Goal: Information Seeking & Learning: Find specific fact

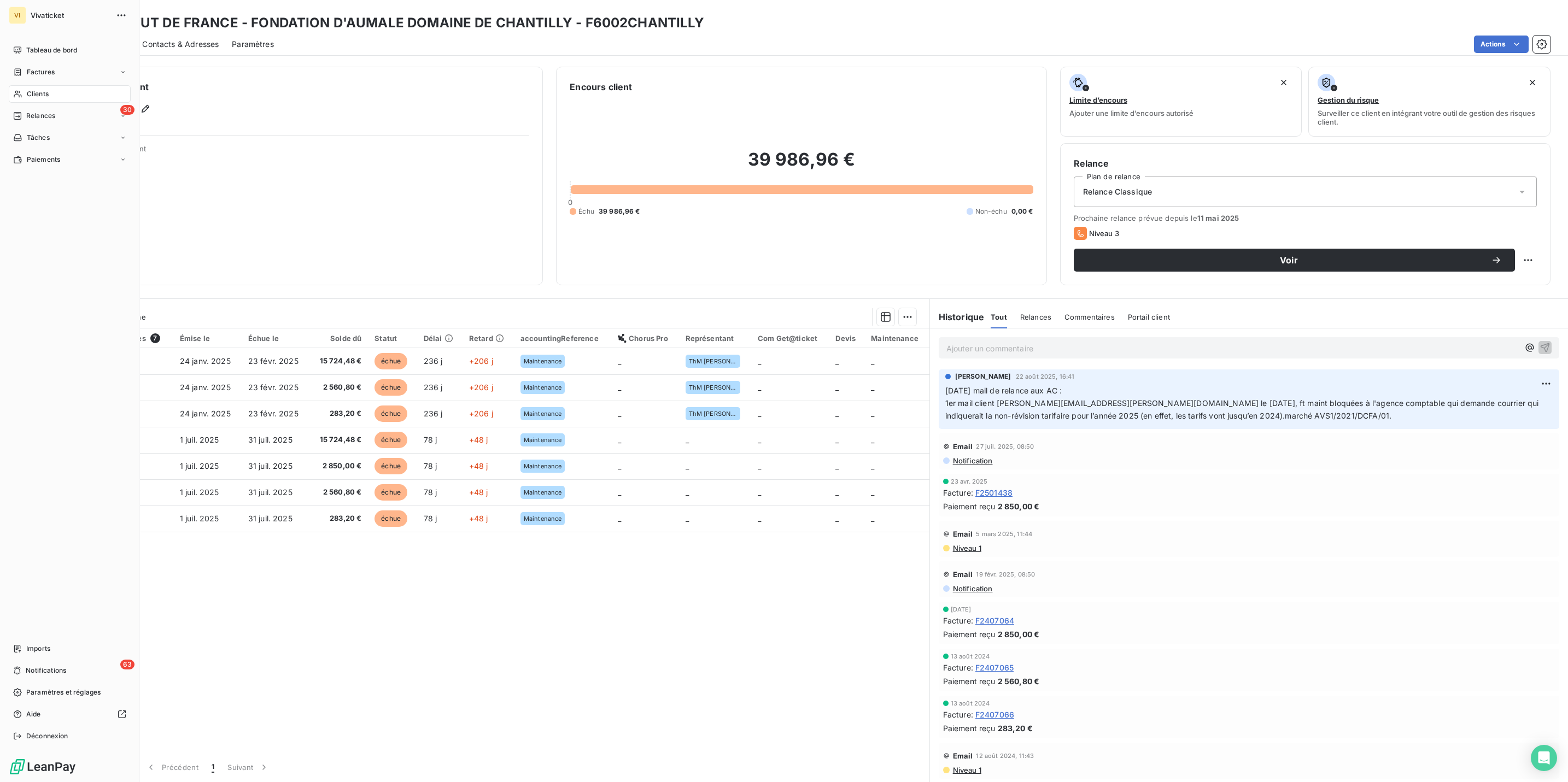
drag, startPoint x: 34, startPoint y: 90, endPoint x: 48, endPoint y: 87, distance: 14.3
click at [34, 90] on span "Clients" at bounding box center [37, 93] width 22 height 10
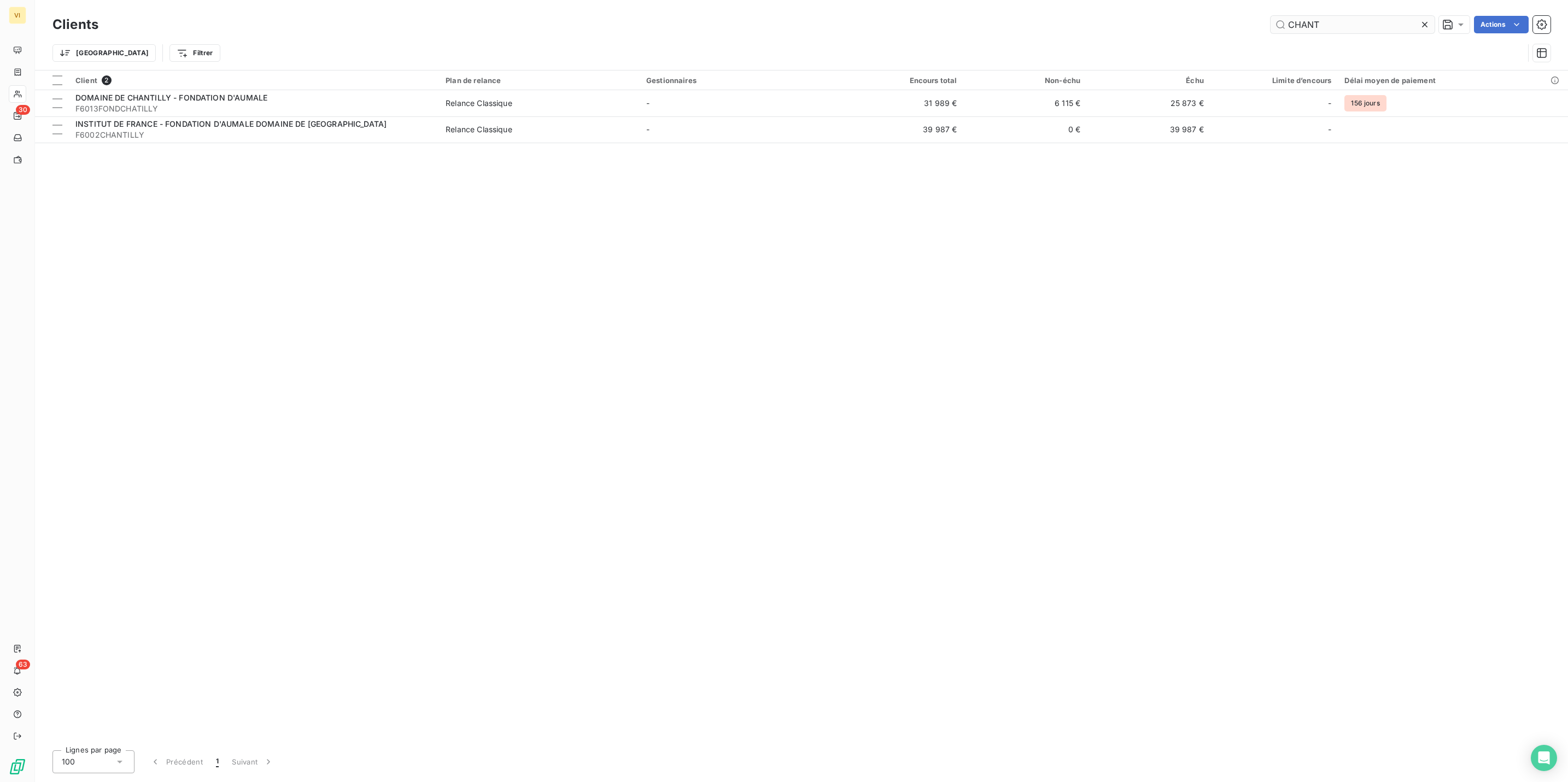
click at [1297, 27] on input "CHANT" at bounding box center [1352, 25] width 164 height 17
type input "F6714ANAMNESIA"
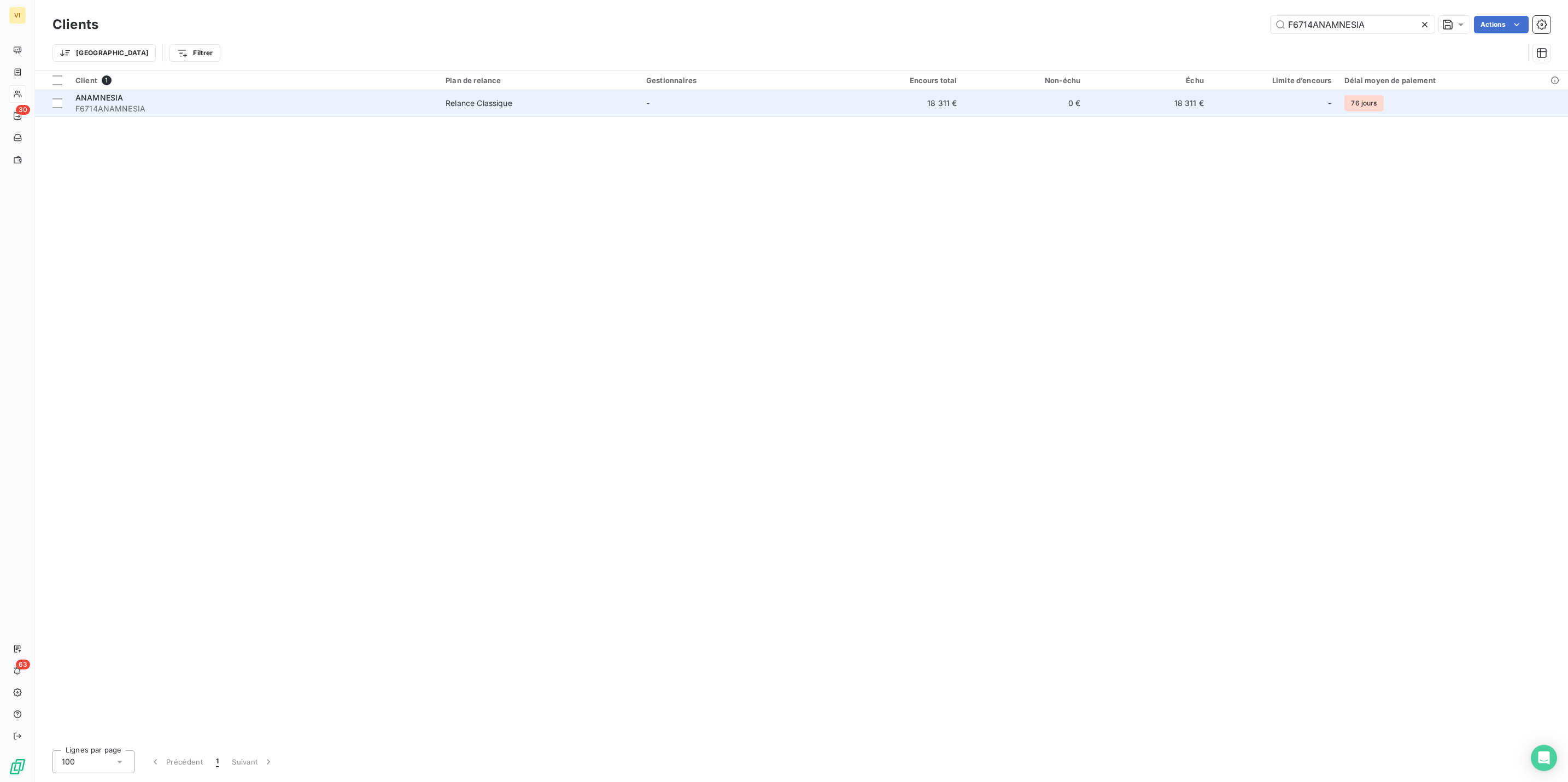
click at [101, 103] on span "F6714ANAMNESIA" at bounding box center [254, 109] width 357 height 11
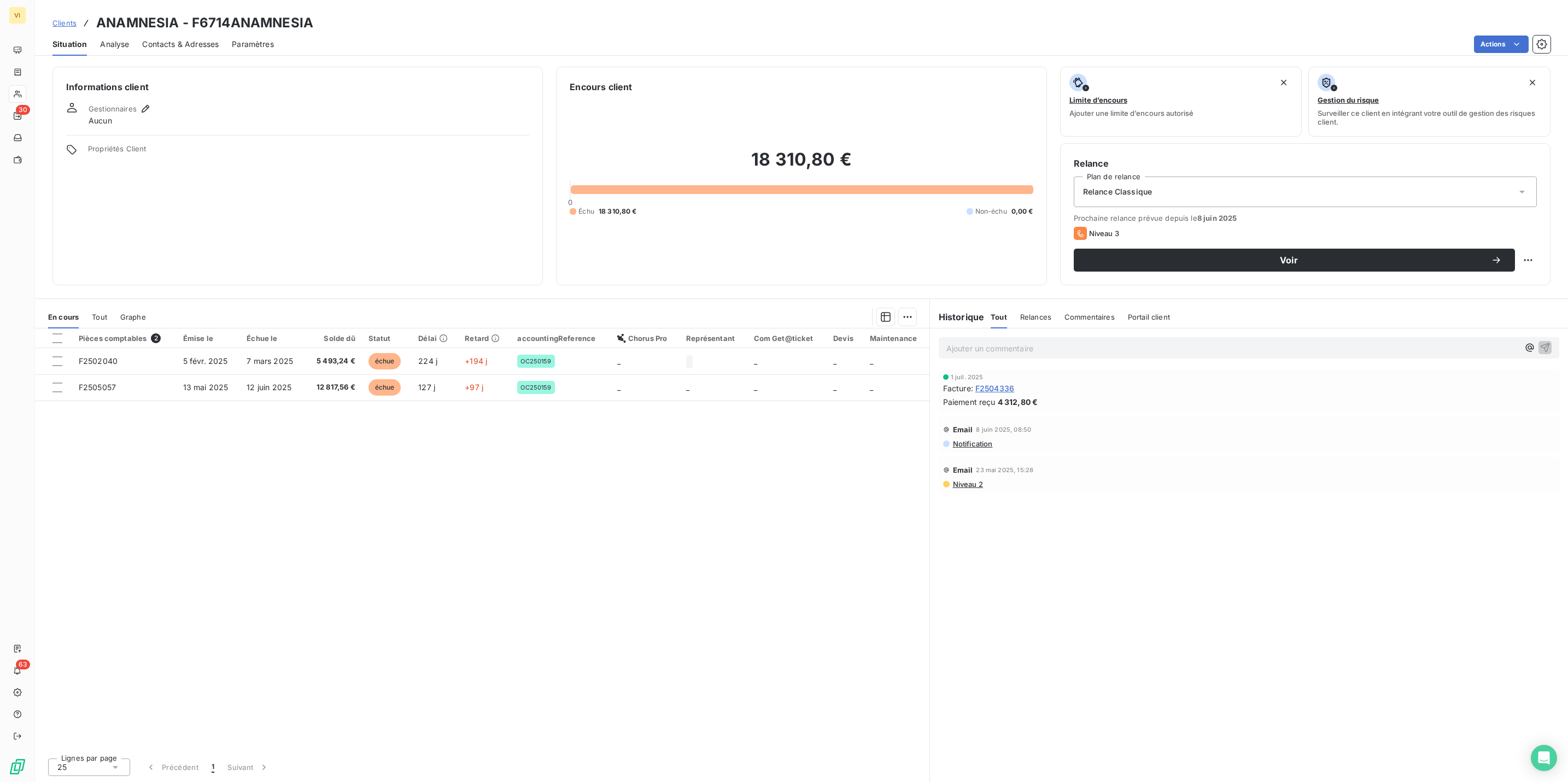
drag, startPoint x: 545, startPoint y: 531, endPoint x: 551, endPoint y: 513, distance: 19.0
click at [541, 531] on div "Pièces comptables 2 Émise le Échue le Solde dû Statut Délai Retard accountingRe…" at bounding box center [482, 539] width 894 height 421
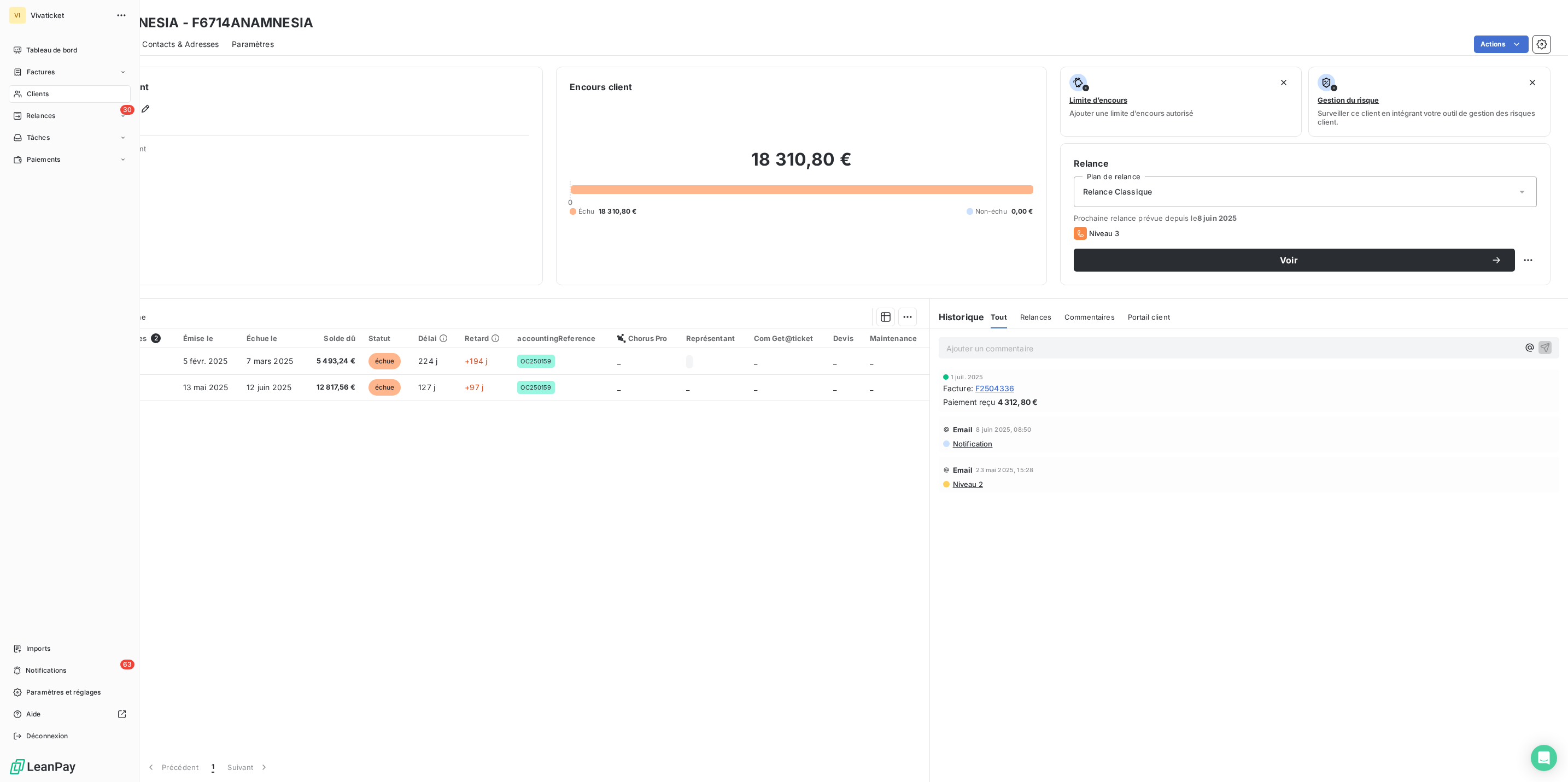
click at [35, 92] on span "Clients" at bounding box center [37, 93] width 22 height 10
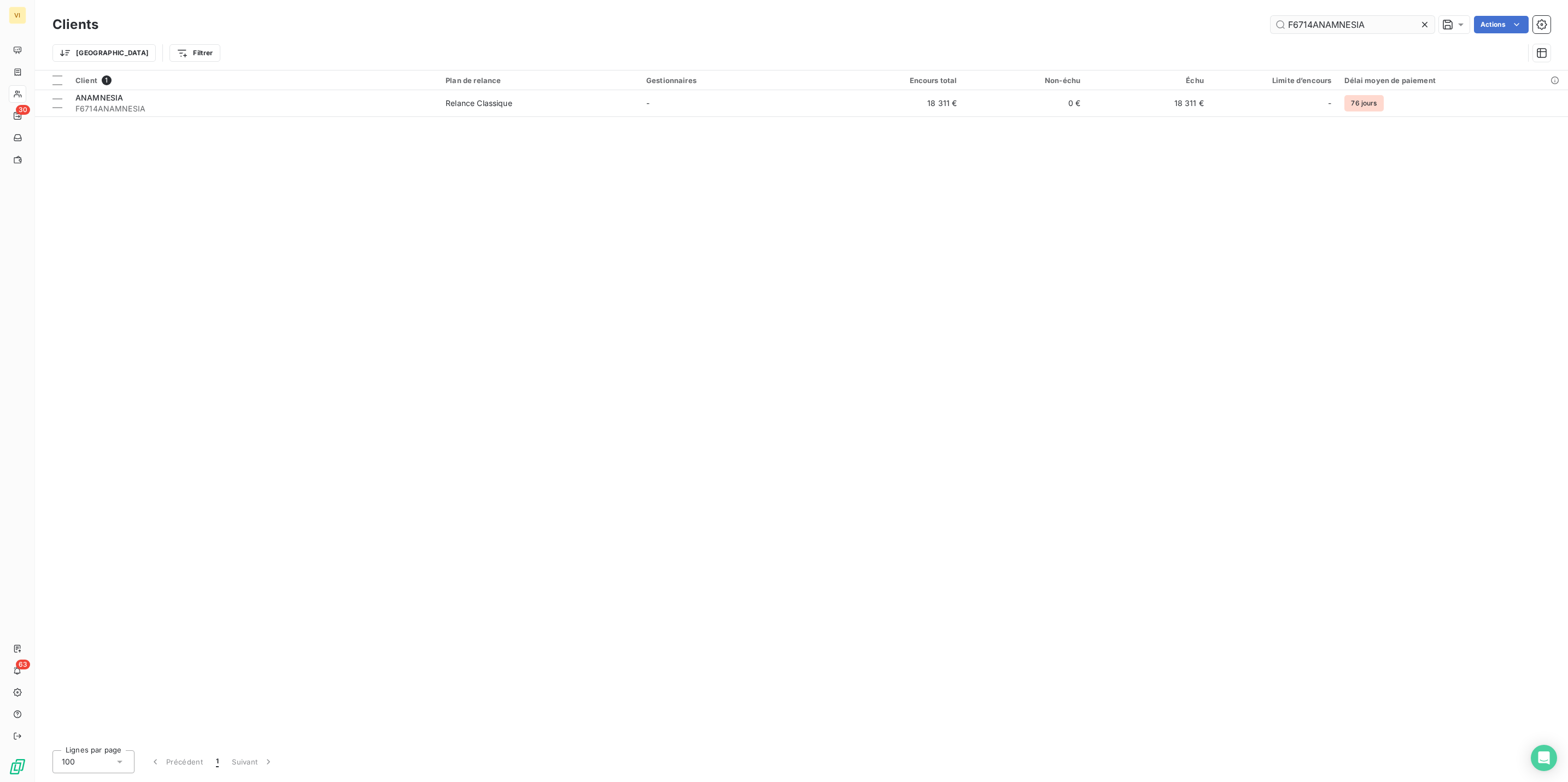
click at [1331, 22] on input "F6714ANAMNESIA" at bounding box center [1352, 25] width 164 height 17
click at [1325, 23] on input "F6714ANMANESIA" at bounding box center [1352, 25] width 164 height 17
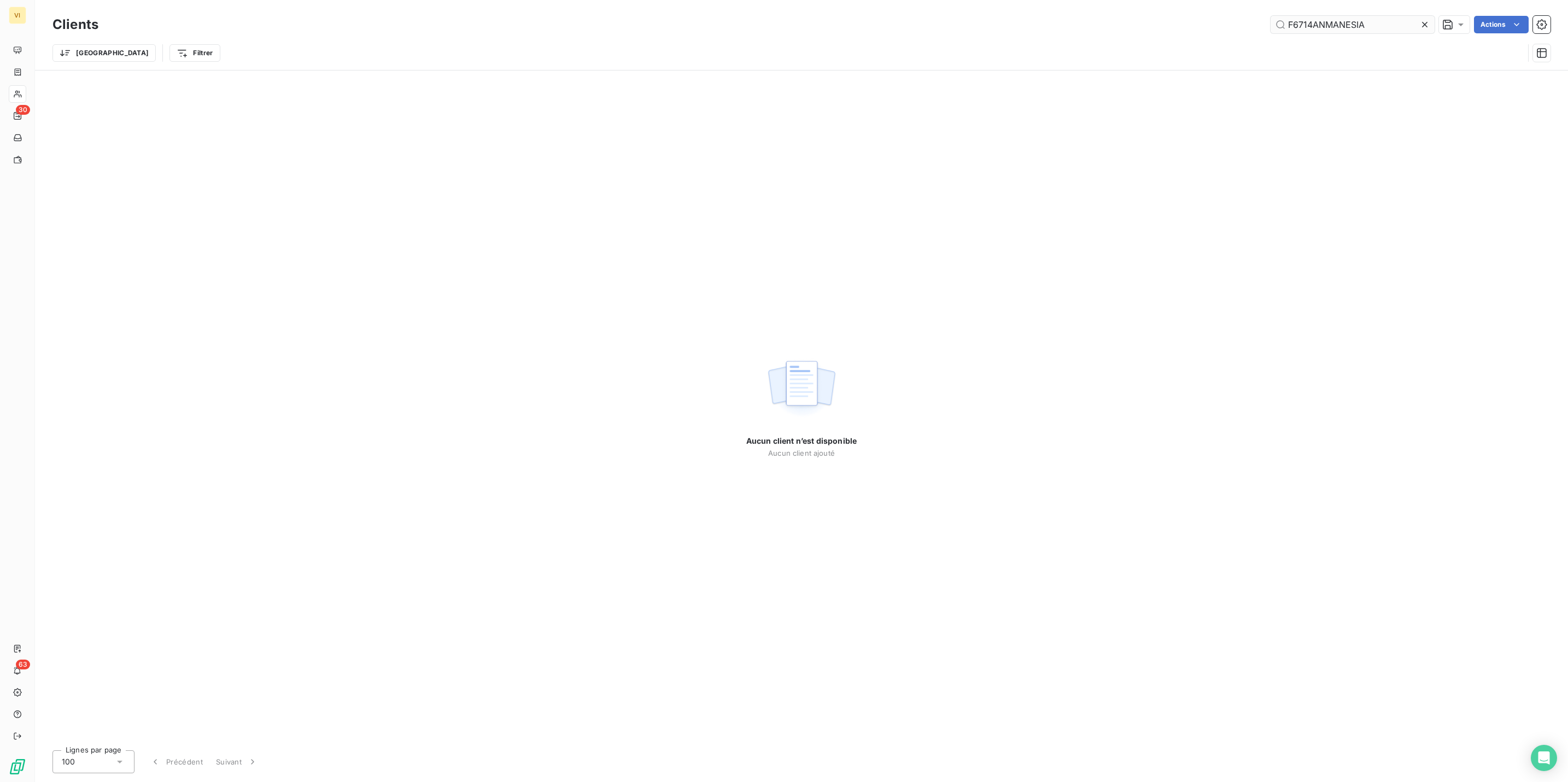
click at [1325, 23] on input "F6714ANMANESIA" at bounding box center [1352, 25] width 164 height 17
type input "fest"
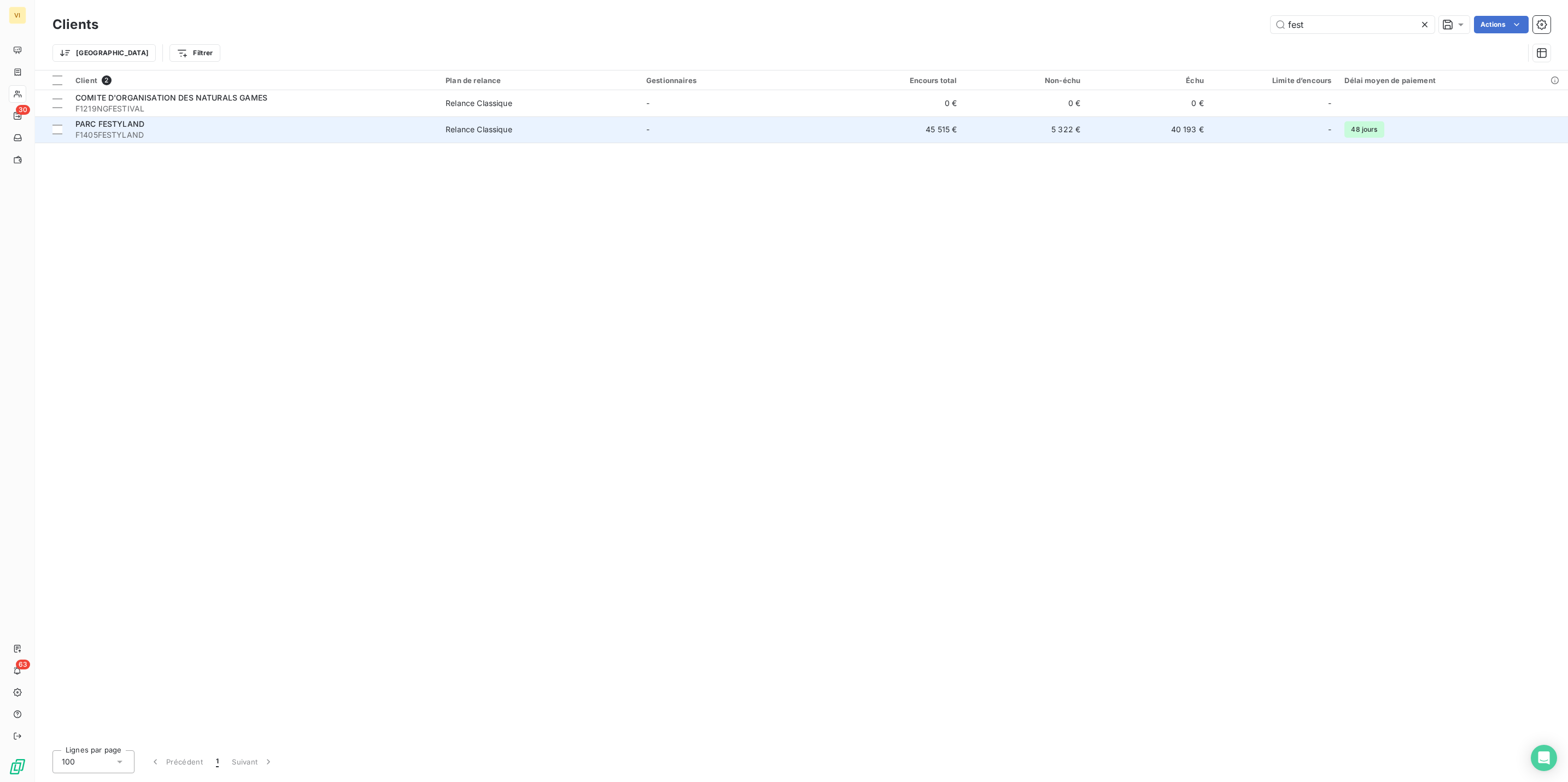
click at [120, 131] on span "F1405FESTYLAND" at bounding box center [254, 135] width 357 height 11
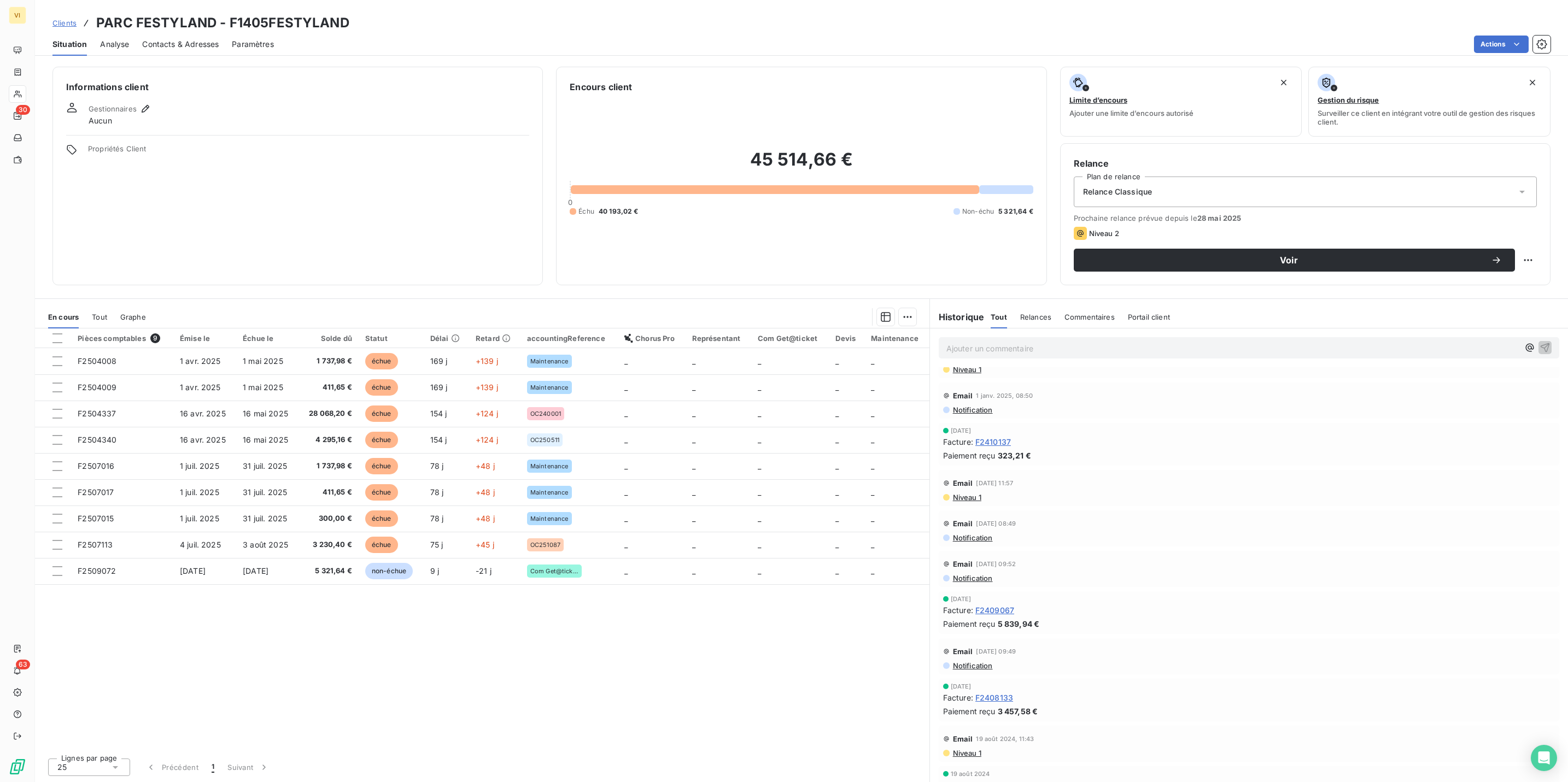
scroll to position [984, 0]
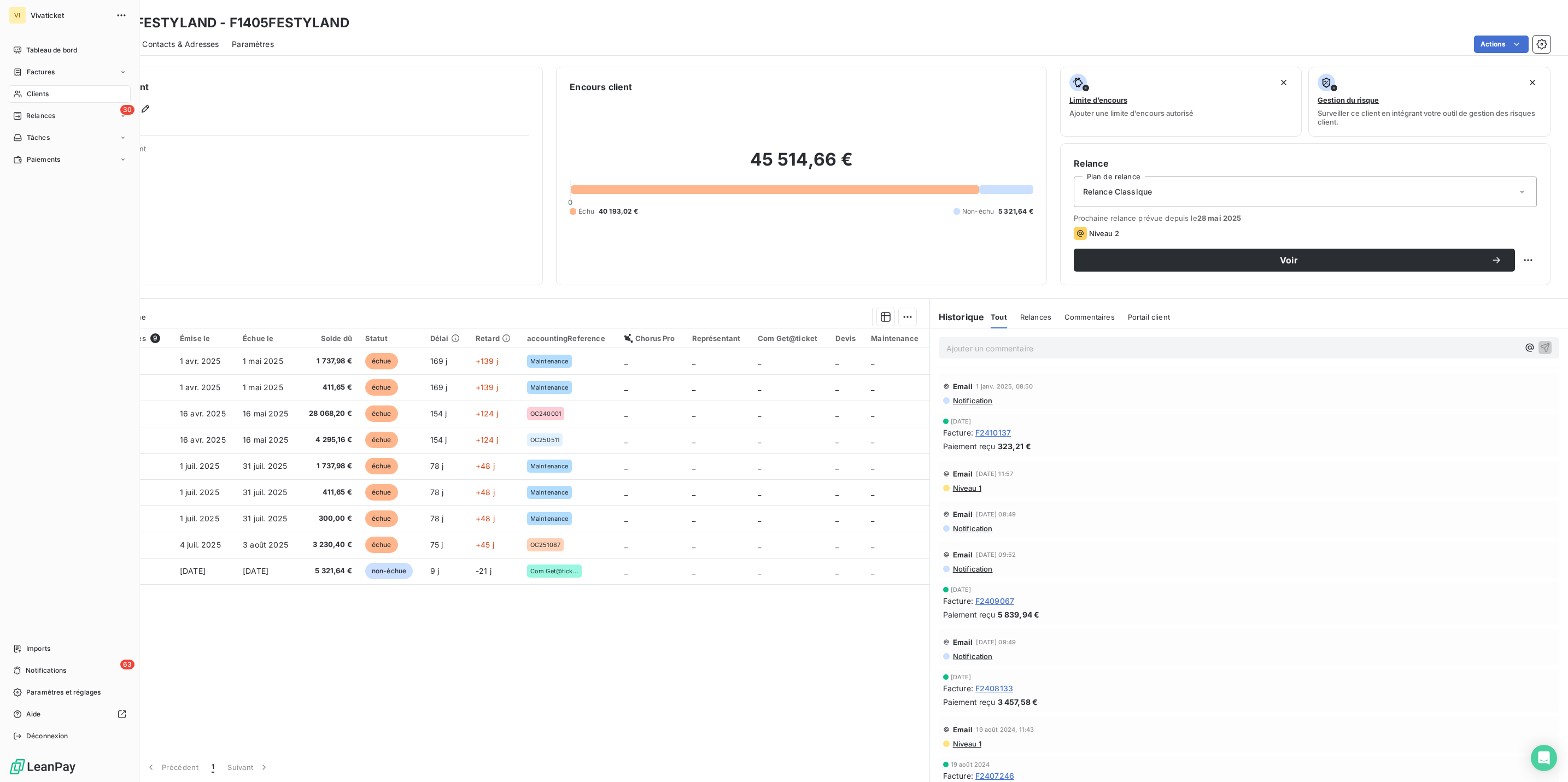
click at [36, 93] on span "Clients" at bounding box center [37, 93] width 22 height 10
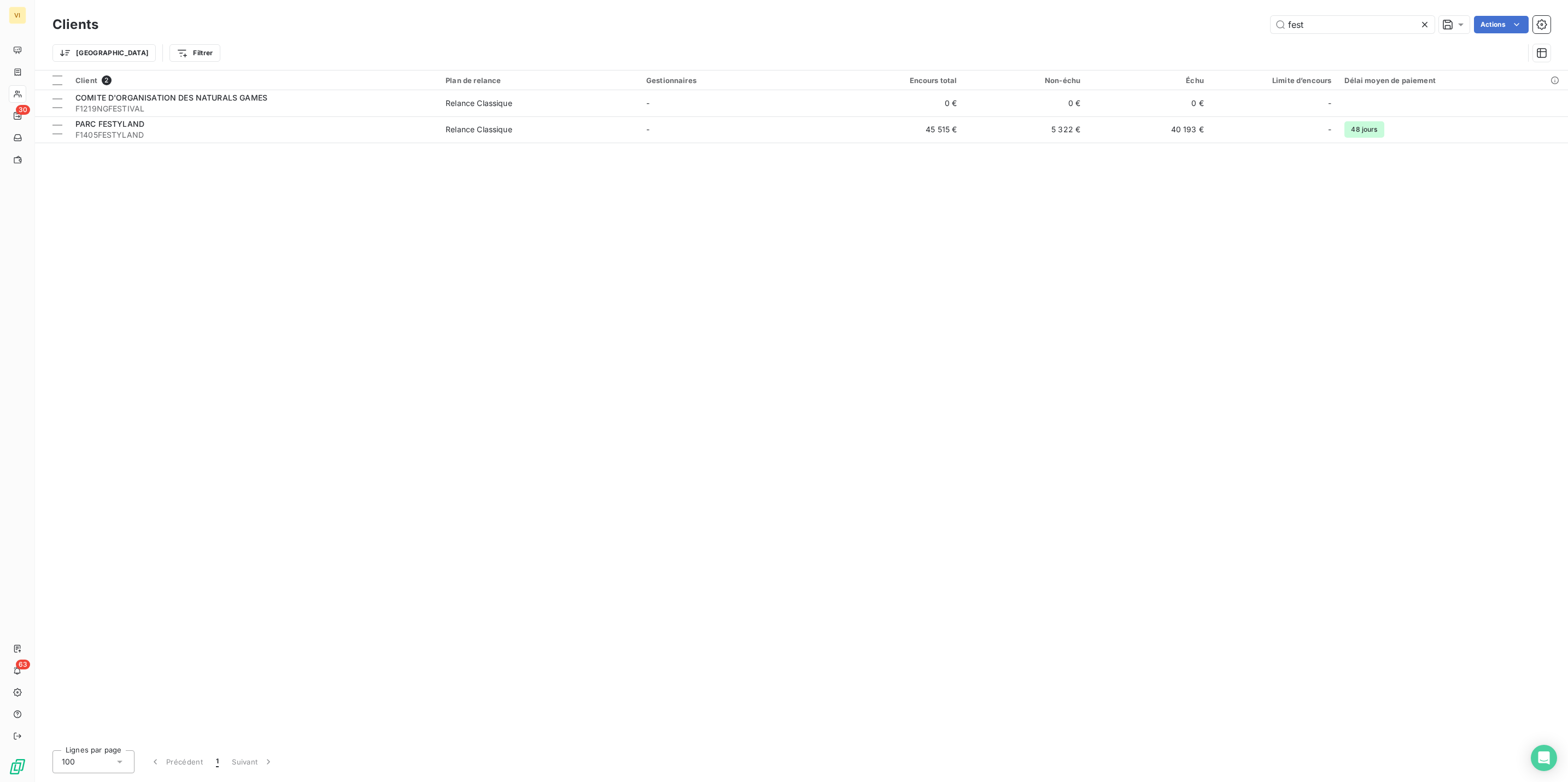
click at [1245, 18] on div "fest Actions" at bounding box center [830, 25] width 1439 height 17
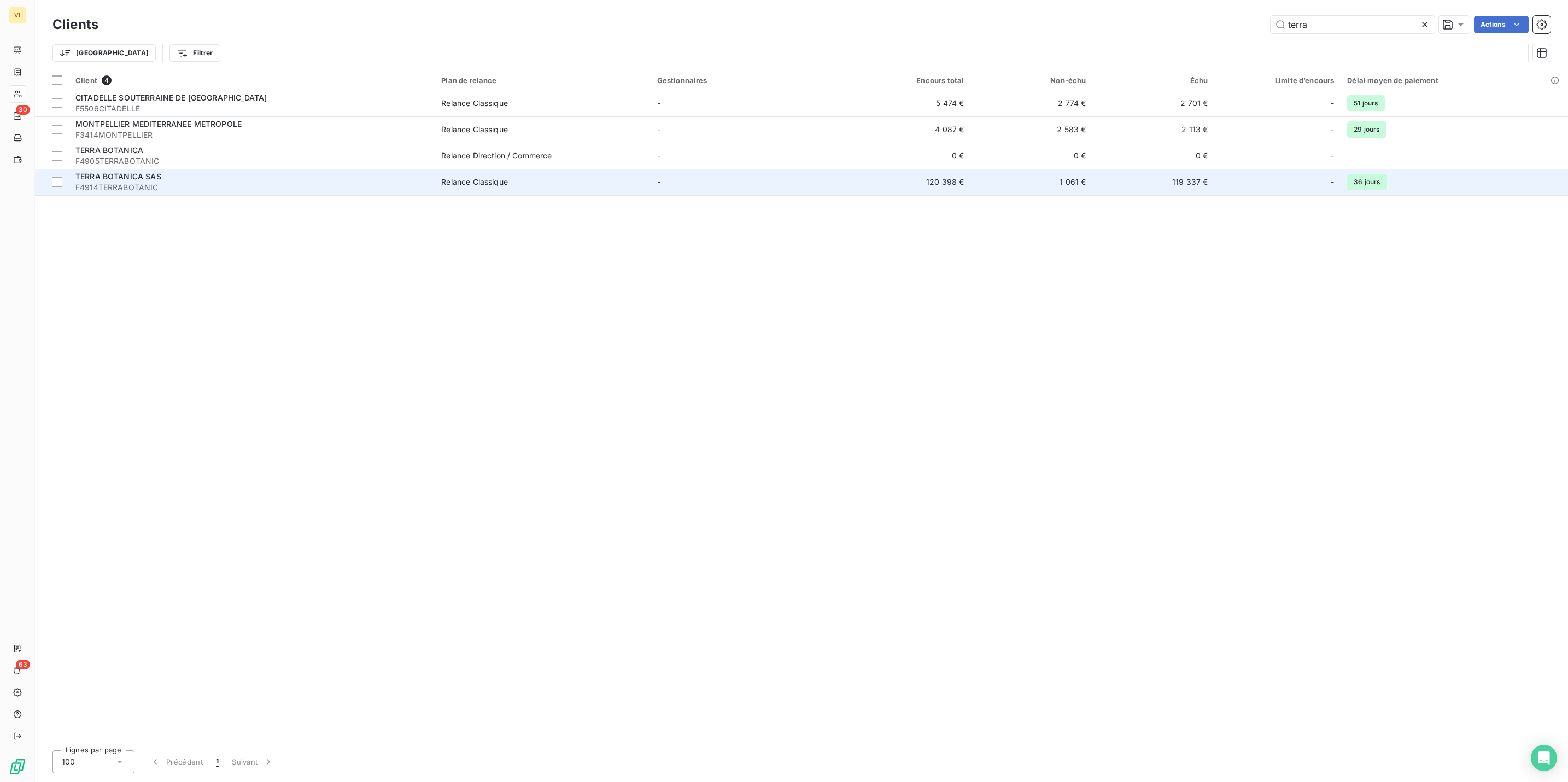
type input "terra"
click at [118, 182] on span "F4914TERRABOTANIC" at bounding box center [252, 188] width 353 height 11
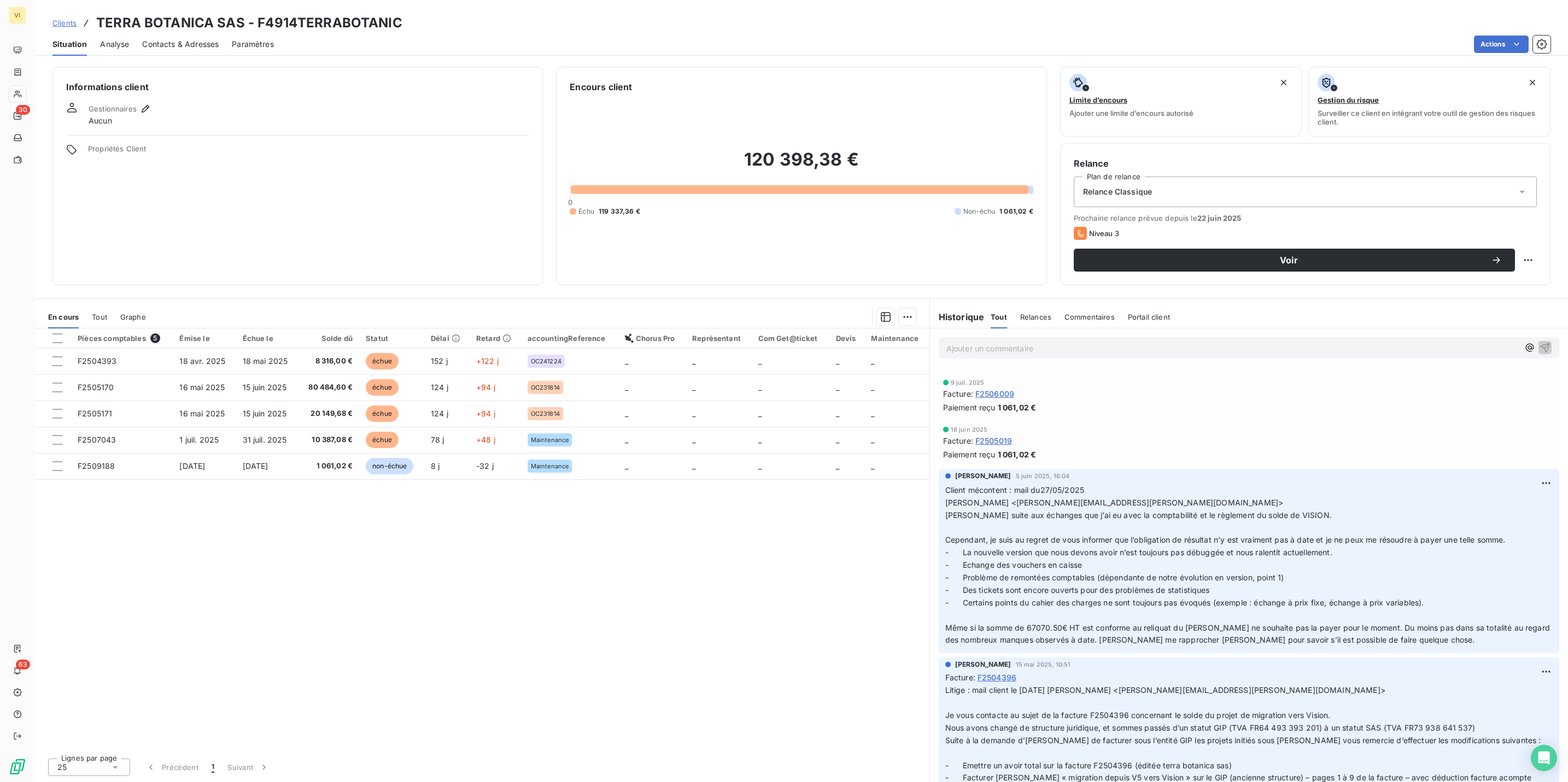
scroll to position [328, 0]
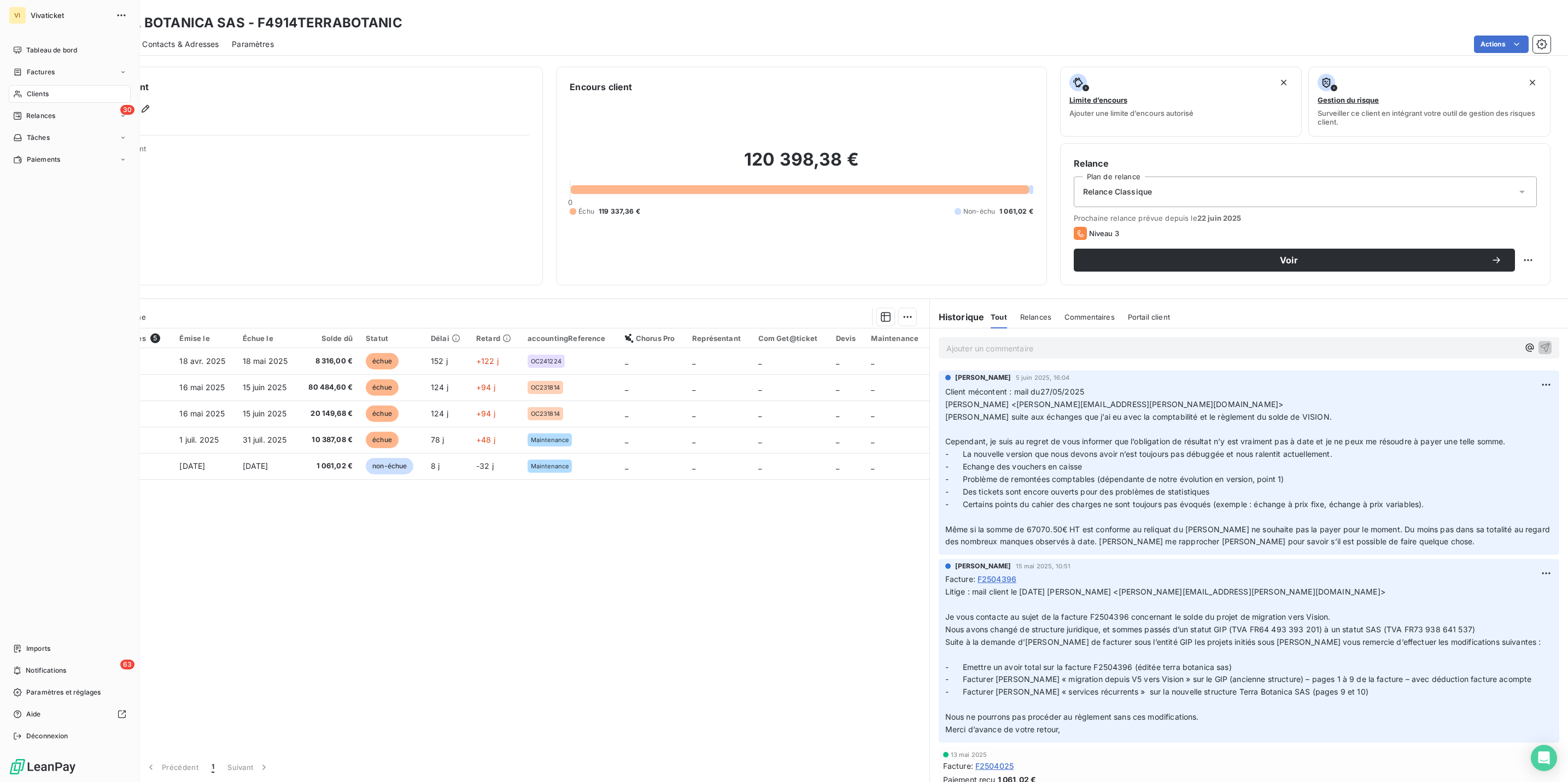
drag, startPoint x: 43, startPoint y: 92, endPoint x: 133, endPoint y: 87, distance: 90.1
click at [43, 92] on span "Clients" at bounding box center [37, 93] width 22 height 10
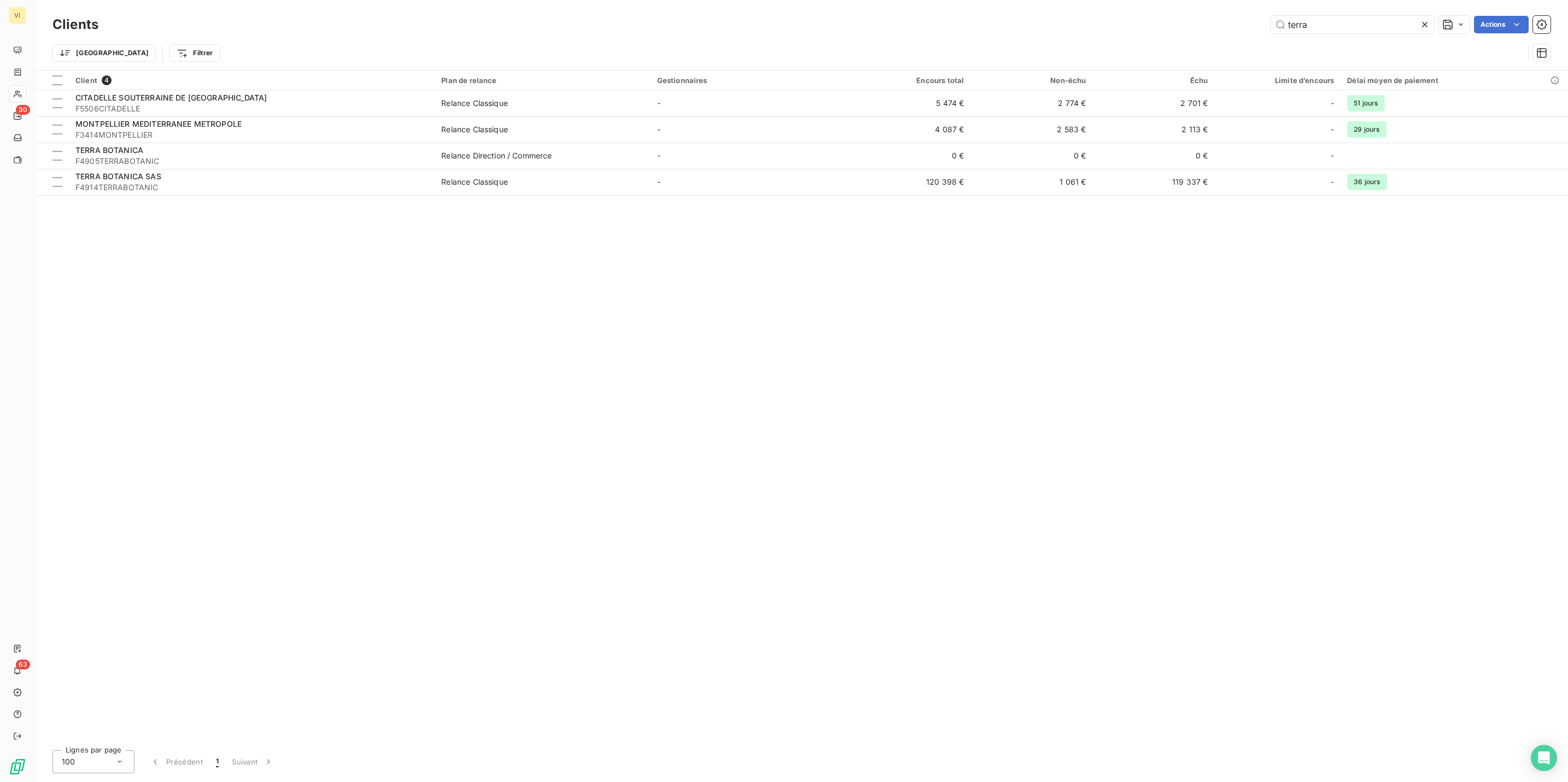
drag, startPoint x: 1319, startPoint y: 20, endPoint x: 1214, endPoint y: 25, distance: 105.1
click at [1214, 25] on div "terra Actions" at bounding box center [830, 25] width 1439 height 17
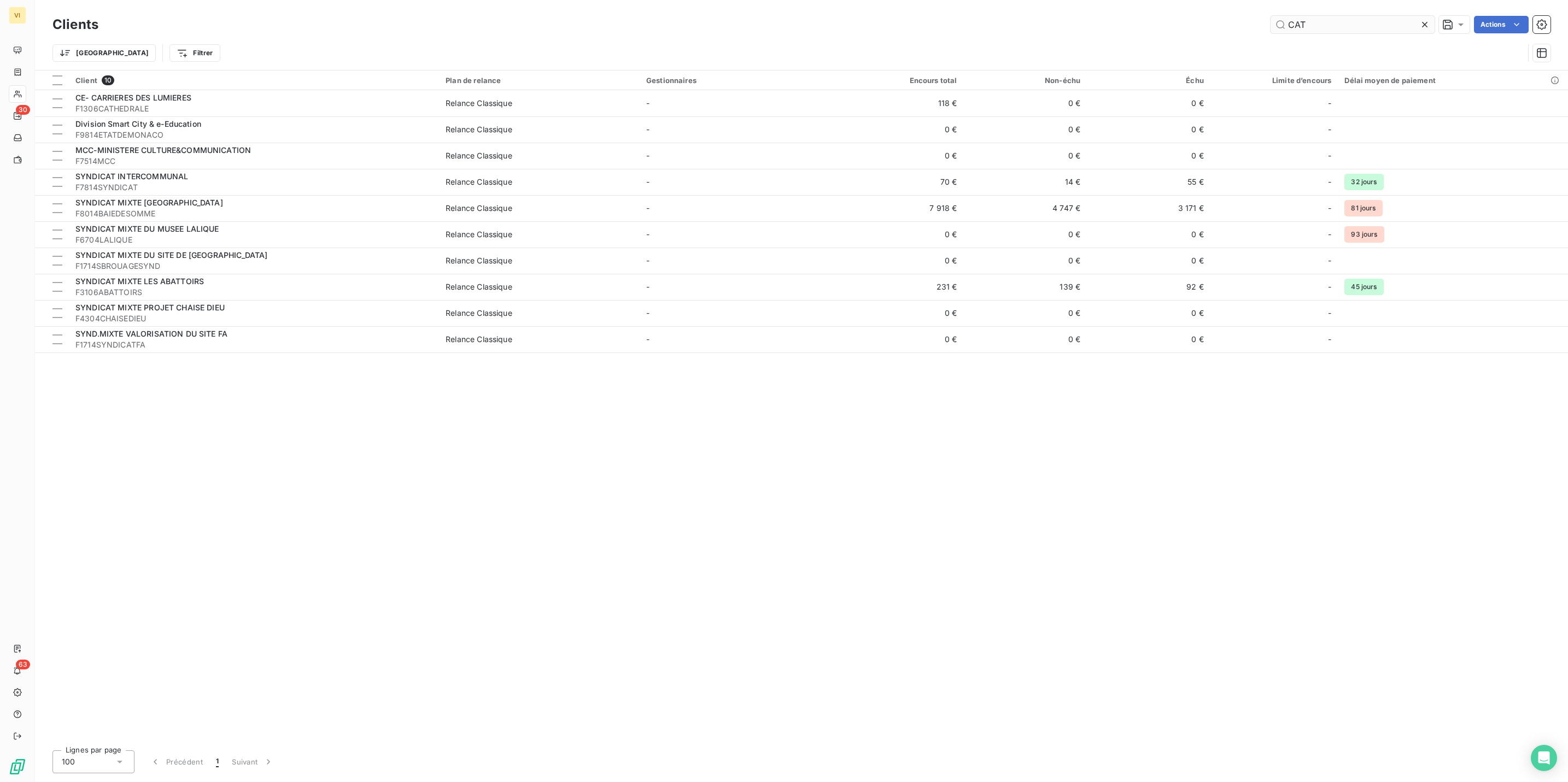
click at [1349, 31] on input "CAT" at bounding box center [1352, 25] width 164 height 17
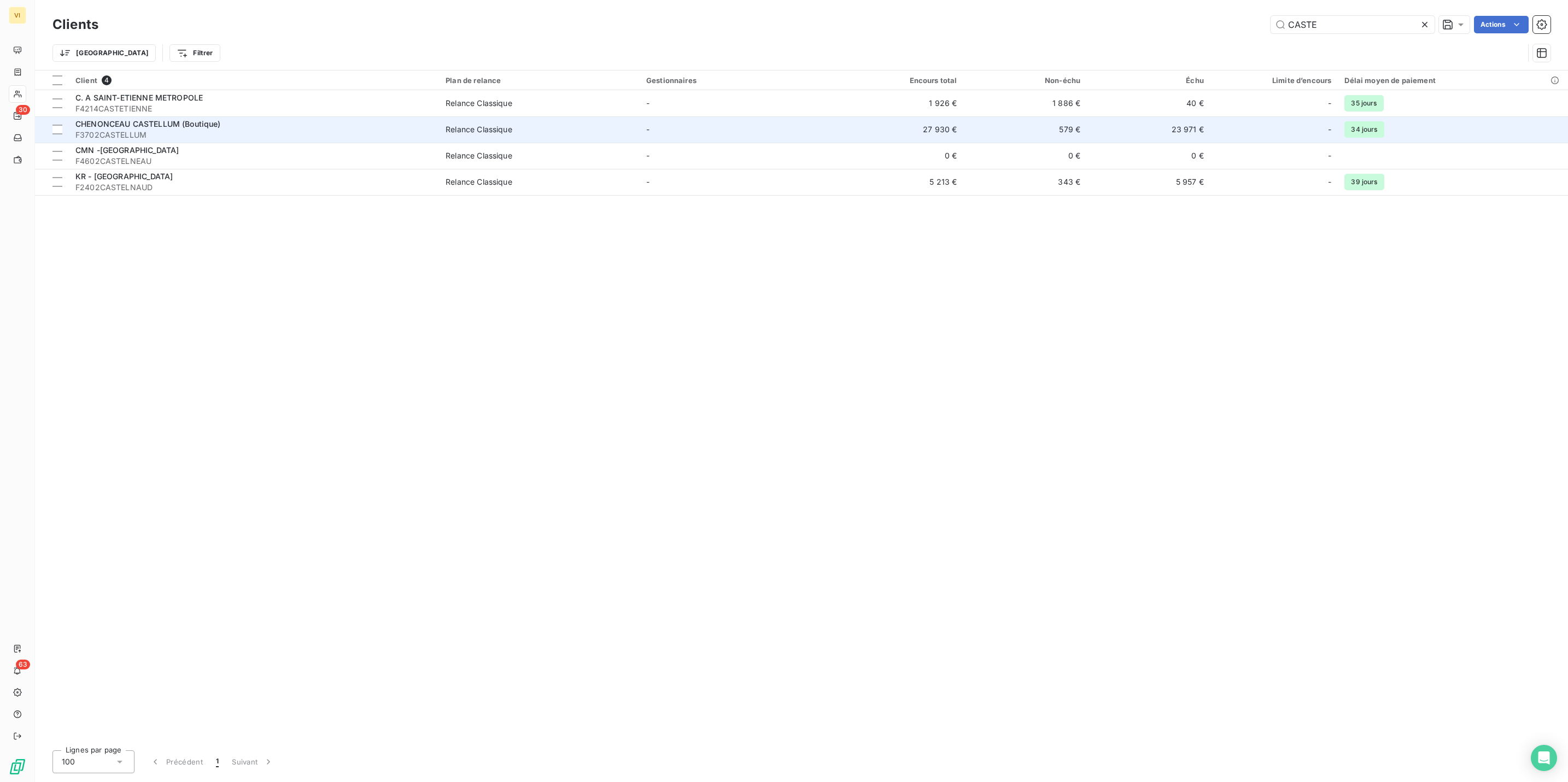
type input "CASTE"
click at [181, 125] on span "CHENONCEAU CASTELLUM (Boutique)" at bounding box center [148, 124] width 145 height 9
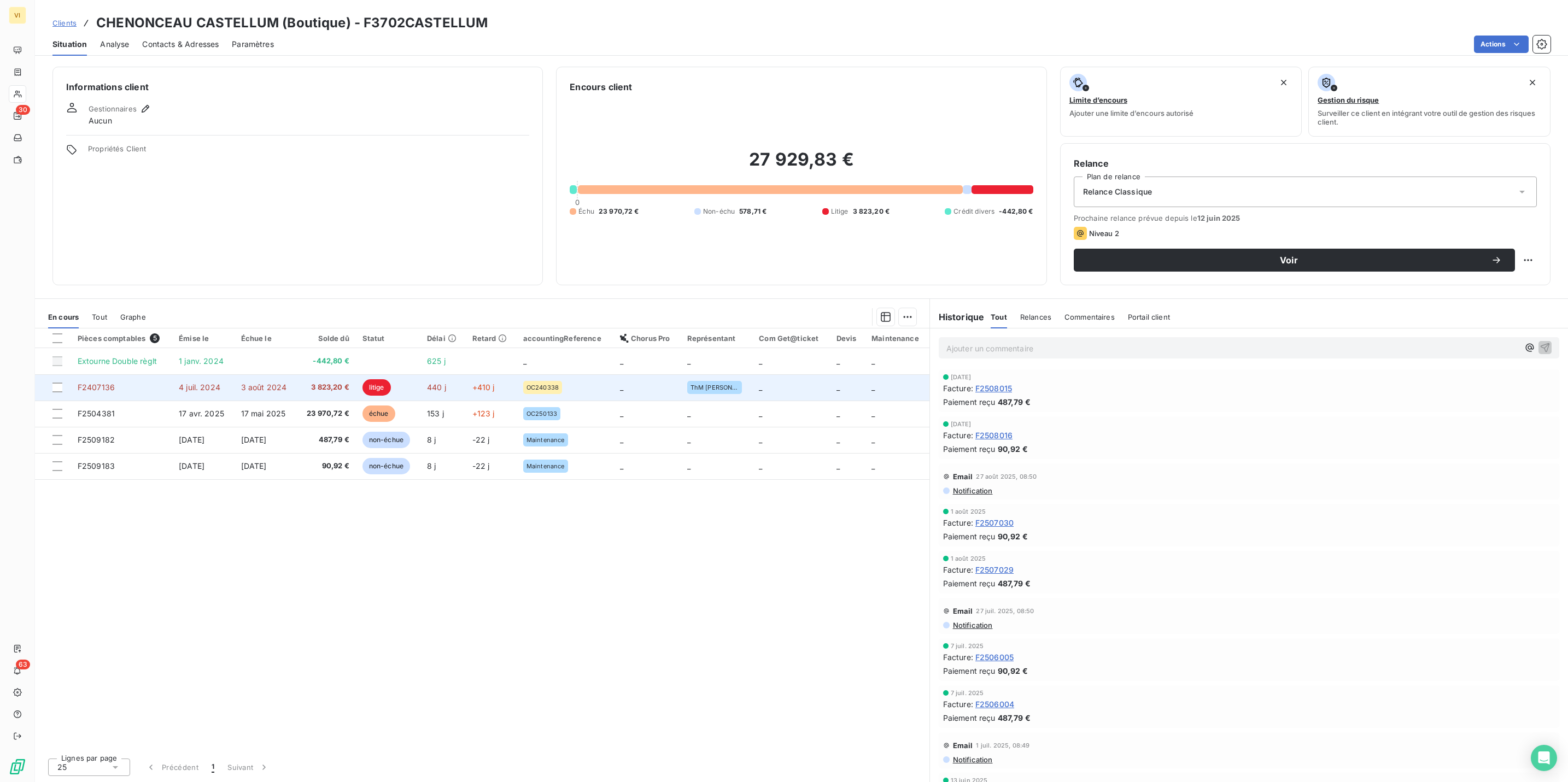
click at [321, 387] on span "3 823,20 €" at bounding box center [326, 388] width 46 height 11
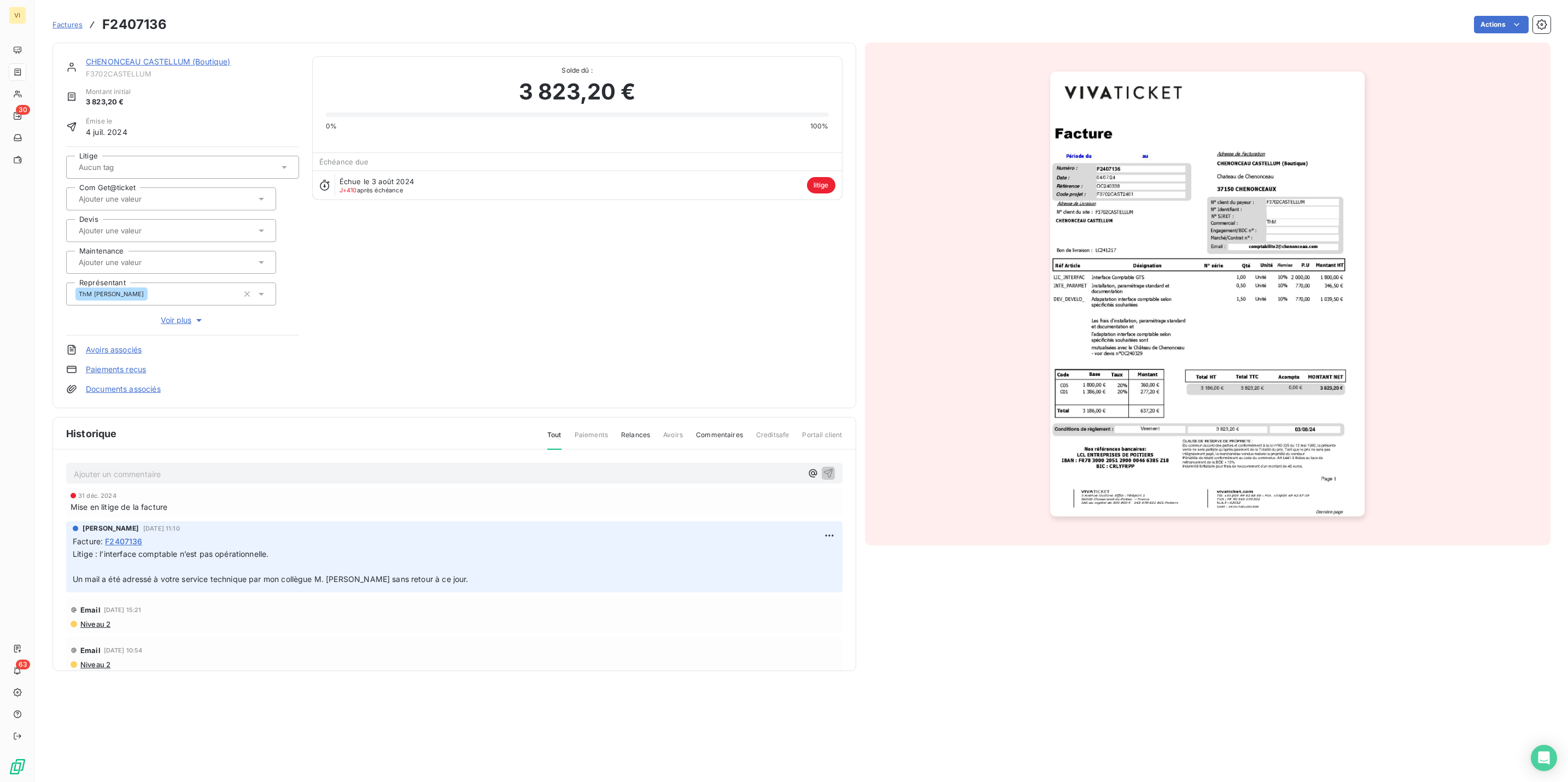
click at [266, 557] on span "Litige : l’interface comptable n’est pas opérationnelle." at bounding box center [170, 554] width 196 height 9
click at [494, 576] on p "Litige : l’interface comptable n’est pas opérationnelle. ﻿ Un mail a été adress…" at bounding box center [454, 567] width 763 height 38
drag, startPoint x: 476, startPoint y: 579, endPoint x: 66, endPoint y: 556, distance: 410.6
click at [66, 556] on div "[PERSON_NAME] [DATE] 11:10 Facture : F2407136 Litige : l’interface comptable n’…" at bounding box center [454, 557] width 776 height 71
drag, startPoint x: 66, startPoint y: 556, endPoint x: 102, endPoint y: 559, distance: 36.1
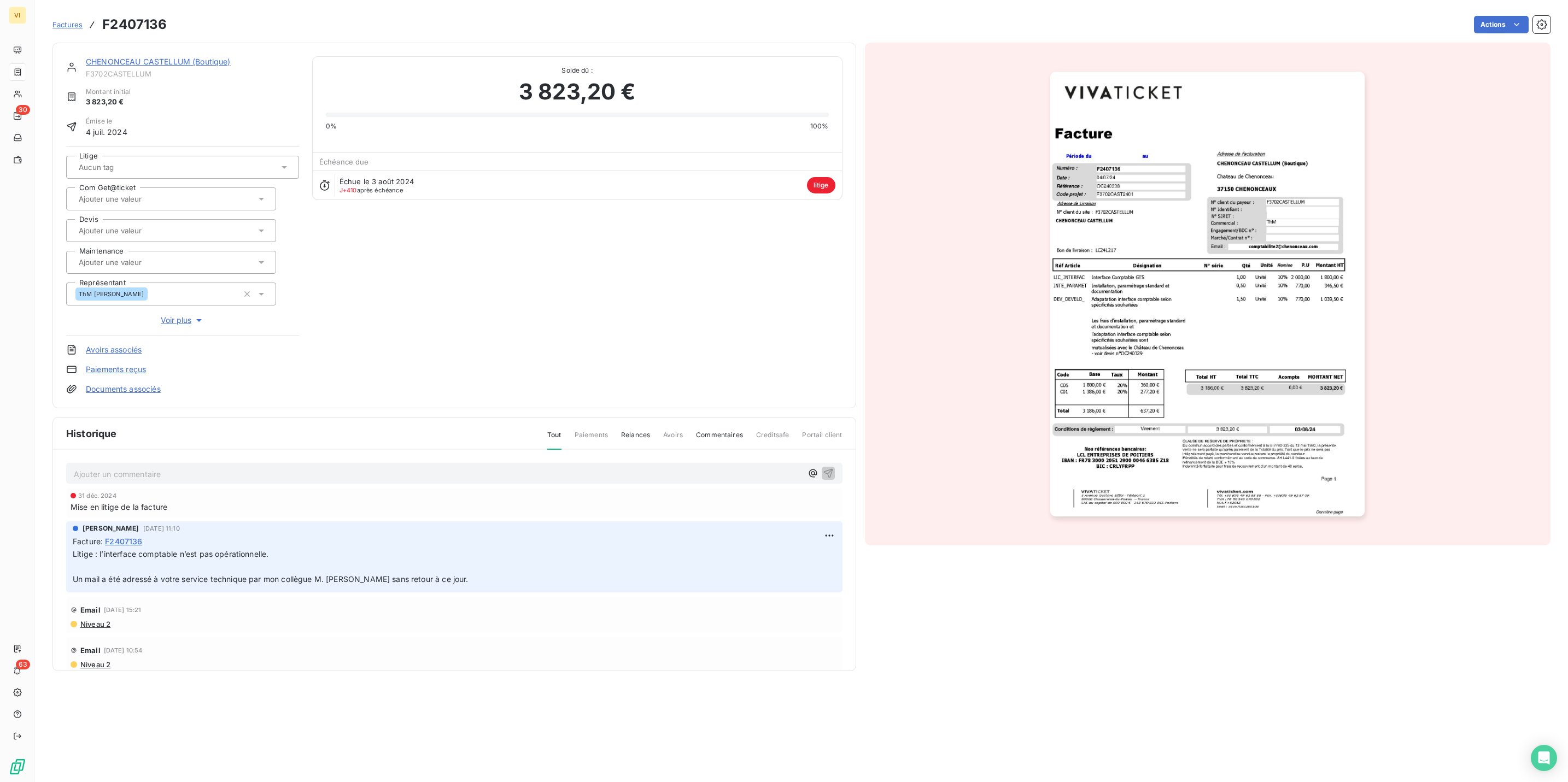
copy p "Litige : l’interface comptable n’est pas opérationnelle. ﻿ Un mail a été adress…"
